Goal: Transaction & Acquisition: Obtain resource

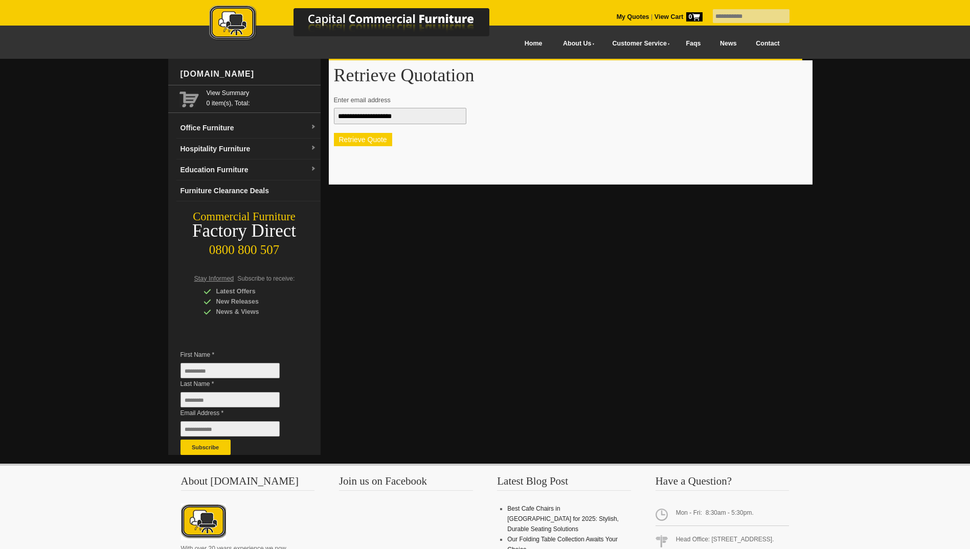
type input "**********"
click at [358, 142] on button "Retrieve Quote" at bounding box center [363, 139] width 58 height 13
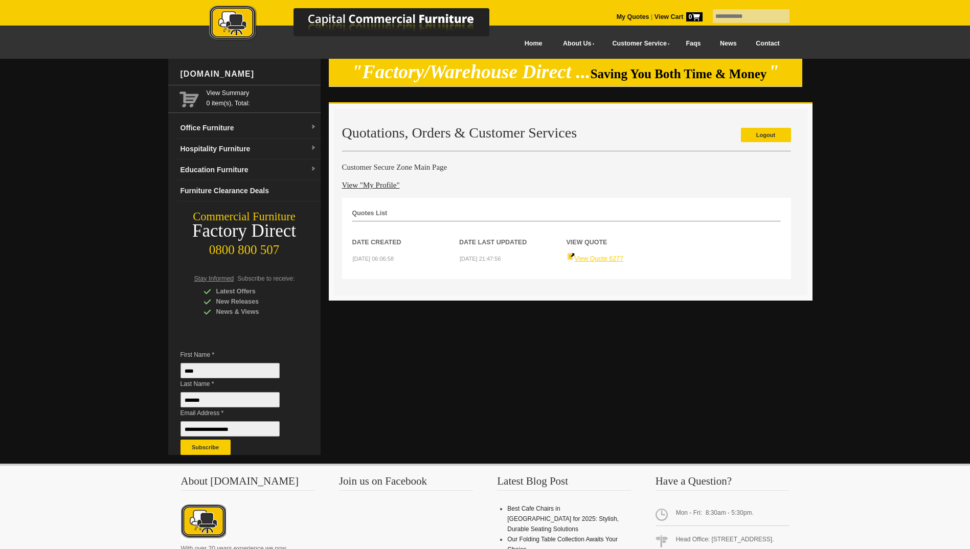
click at [585, 256] on link "View Quote 6277" at bounding box center [595, 258] width 57 height 7
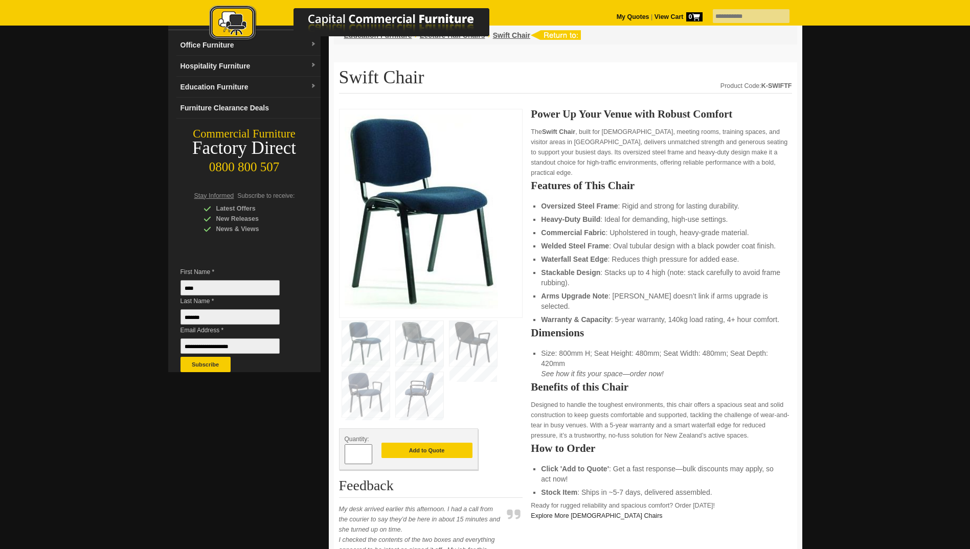
scroll to position [102, 0]
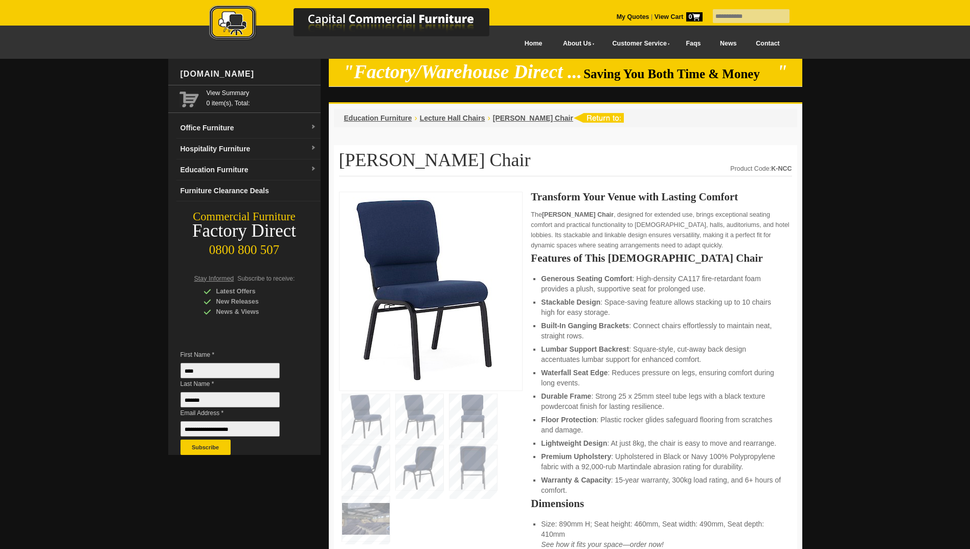
click at [422, 409] on img at bounding box center [420, 416] width 48 height 45
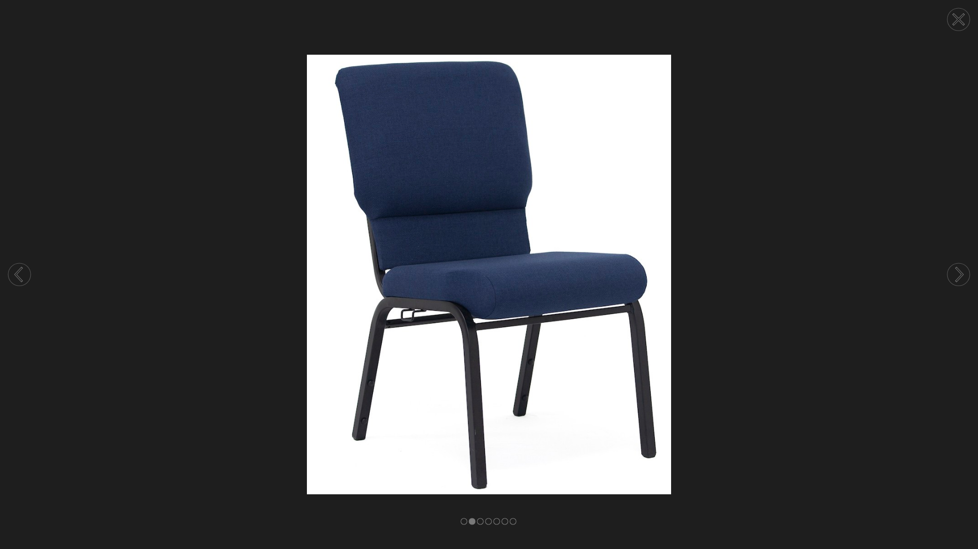
click at [761, 330] on img at bounding box center [489, 274] width 978 height 439
